Goal: Task Accomplishment & Management: Use online tool/utility

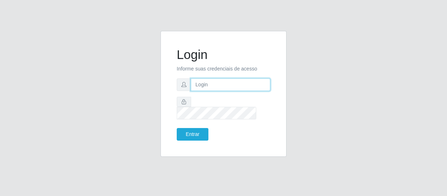
click at [195, 90] on input "text" at bounding box center [230, 84] width 79 height 13
type input "[EMAIL_ADDRESS][DOMAIN_NAME]"
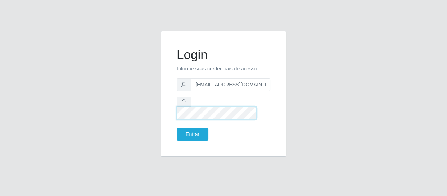
click at [177, 128] on button "Entrar" at bounding box center [193, 134] width 32 height 13
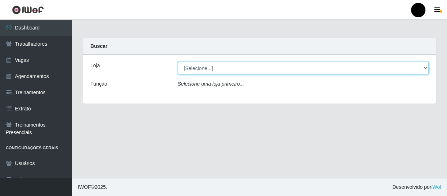
click at [425, 68] on select "[Selecione...] SuperFácil Atacado - Emaús SuperFácil Atacado - Rodoviária Super…" at bounding box center [303, 68] width 251 height 13
select select "408"
click at [178, 62] on select "[Selecione...] SuperFácil Atacado - Emaús SuperFácil Atacado - Rodoviária Super…" at bounding box center [303, 68] width 251 height 13
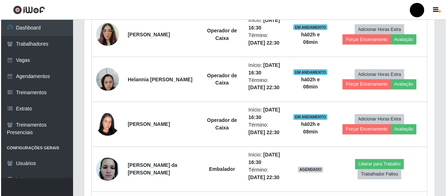
scroll to position [588, 0]
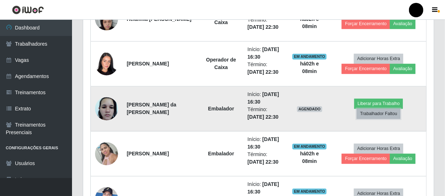
click at [380, 114] on button "Trabalhador Faltou" at bounding box center [378, 114] width 44 height 10
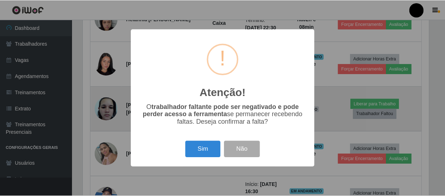
scroll to position [149, 347]
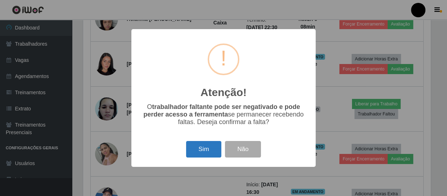
click at [208, 153] on button "Sim" at bounding box center [203, 149] width 35 height 17
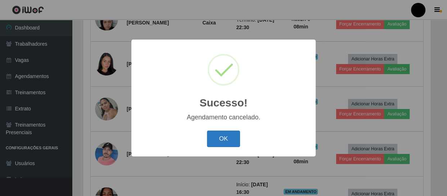
click at [223, 138] on button "OK" at bounding box center [223, 139] width 33 height 17
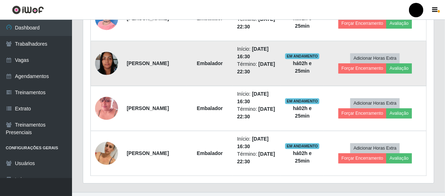
scroll to position [737, 0]
